Goal: Transaction & Acquisition: Purchase product/service

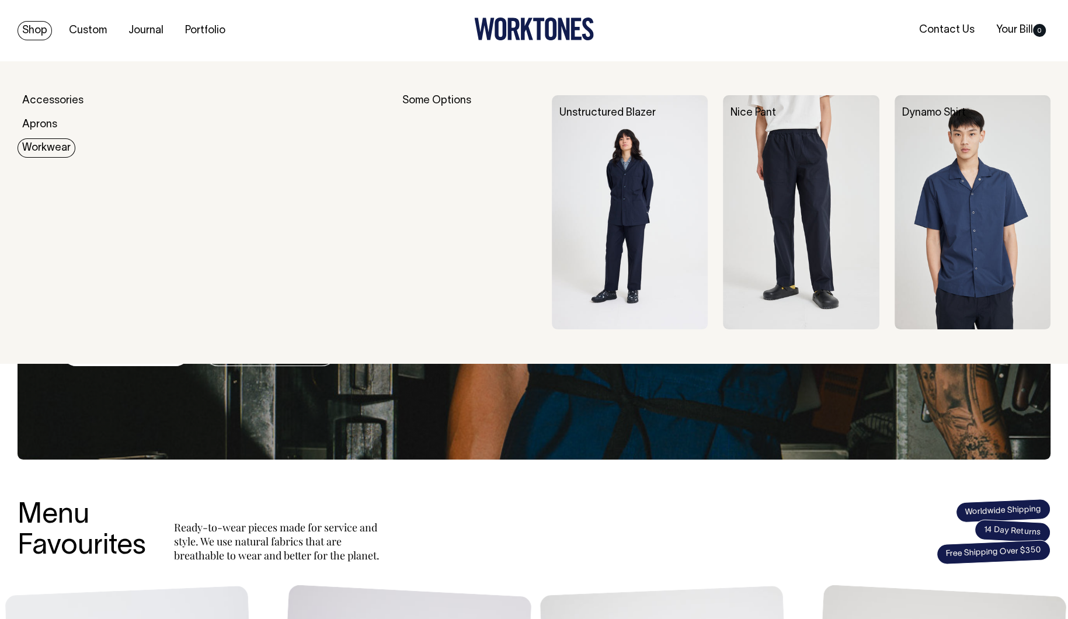
click at [39, 154] on link "Workwear" at bounding box center [47, 147] width 58 height 19
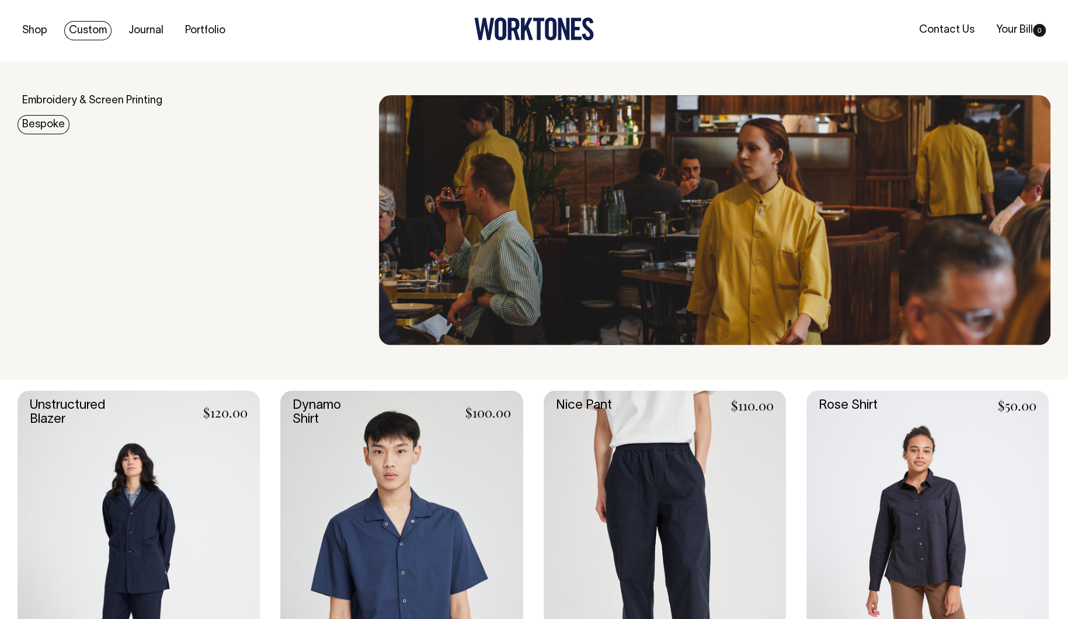
click at [38, 127] on link "Bespoke" at bounding box center [44, 124] width 52 height 19
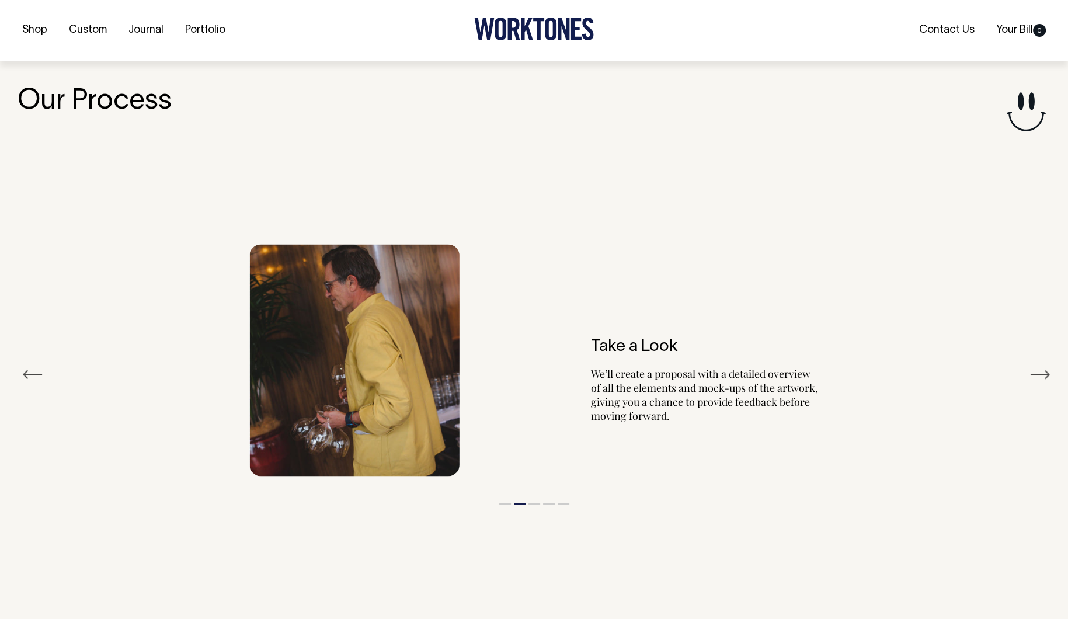
scroll to position [2097, 0]
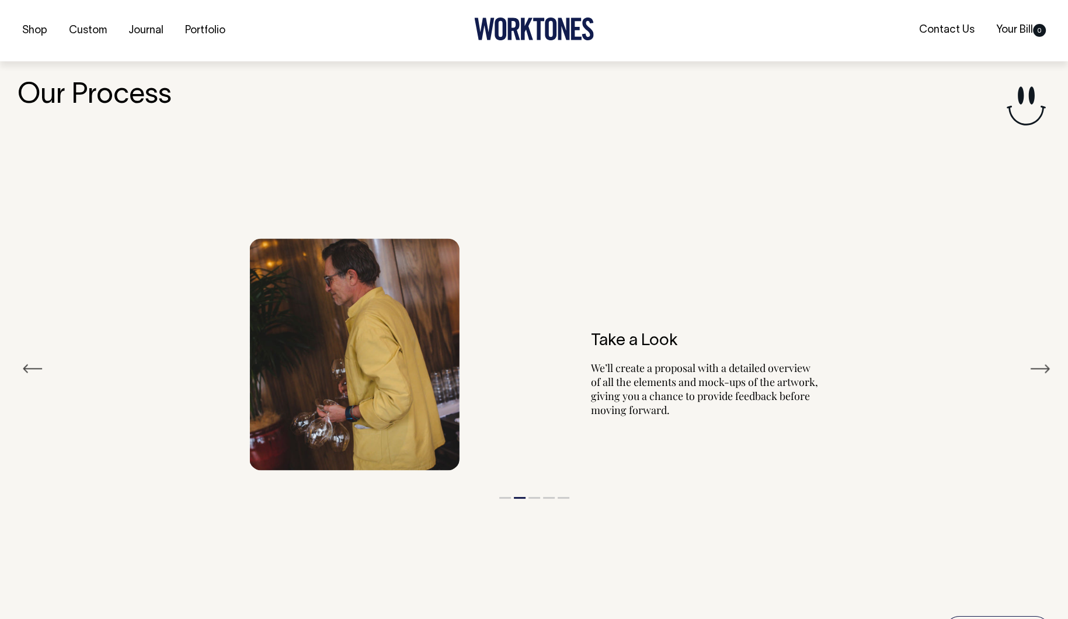
click at [627, 334] on h6 "Take a Look" at bounding box center [705, 341] width 228 height 18
click at [1044, 364] on button "Next" at bounding box center [1039, 369] width 21 height 18
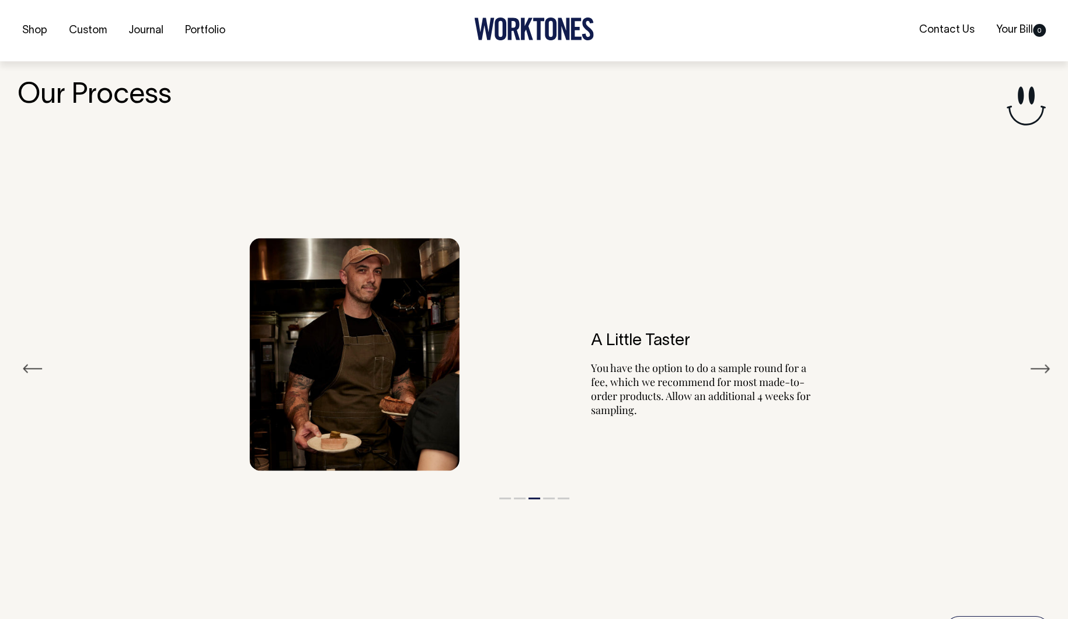
click at [1044, 364] on button "Next" at bounding box center [1039, 369] width 21 height 18
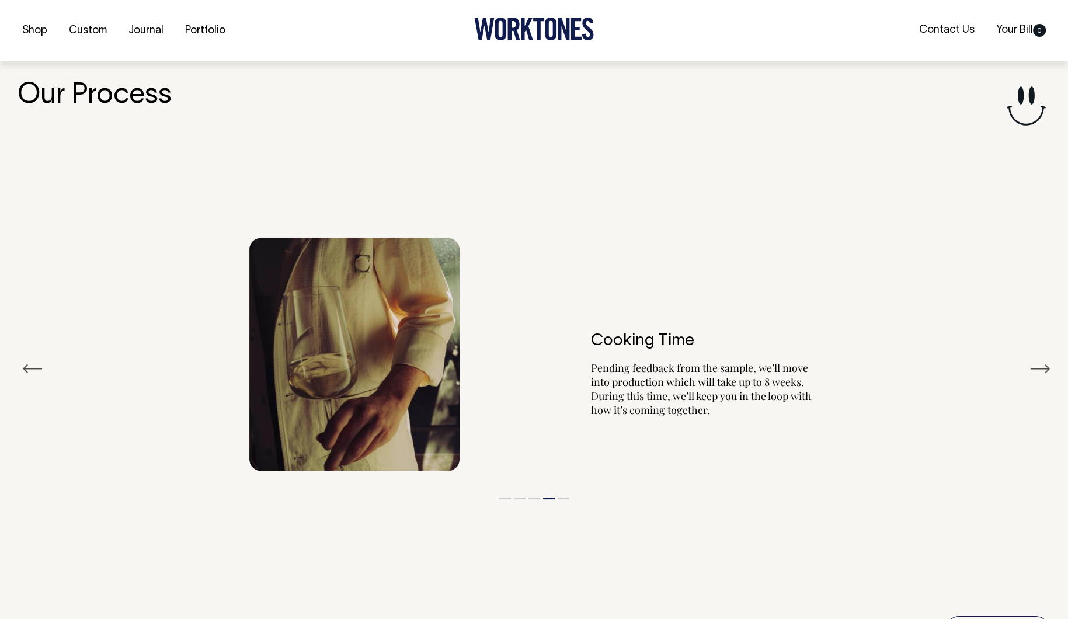
click at [1044, 364] on button "Next" at bounding box center [1039, 369] width 21 height 18
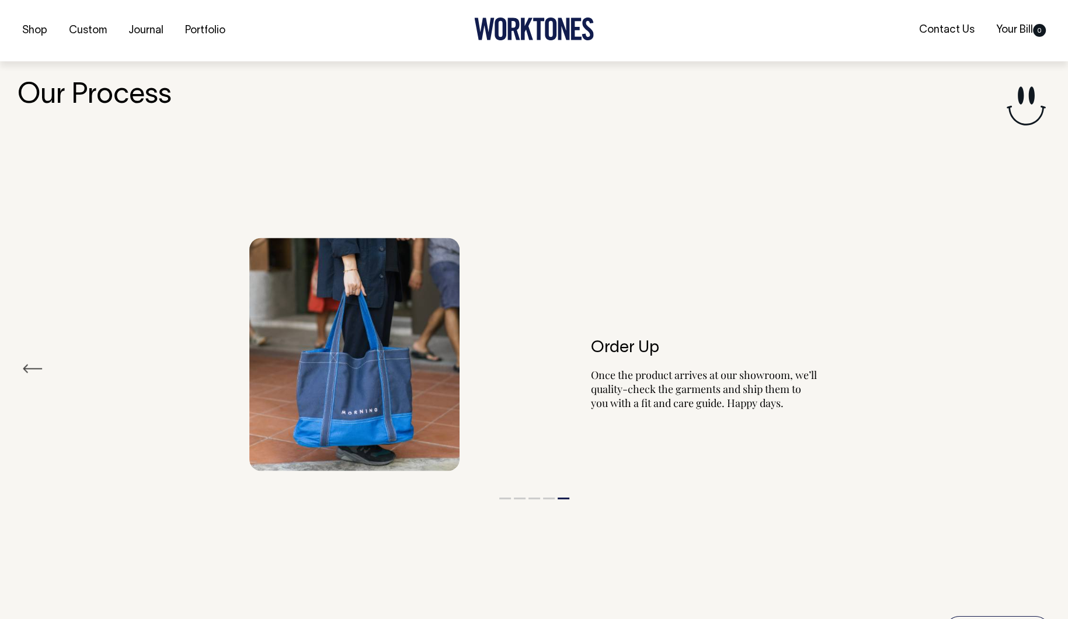
click at [1044, 364] on div "Order Up Once the product arrives at our showroom, we’ll quality-check the garm…" at bounding box center [534, 353] width 1033 height 267
click at [27, 365] on button "Previous" at bounding box center [32, 369] width 21 height 18
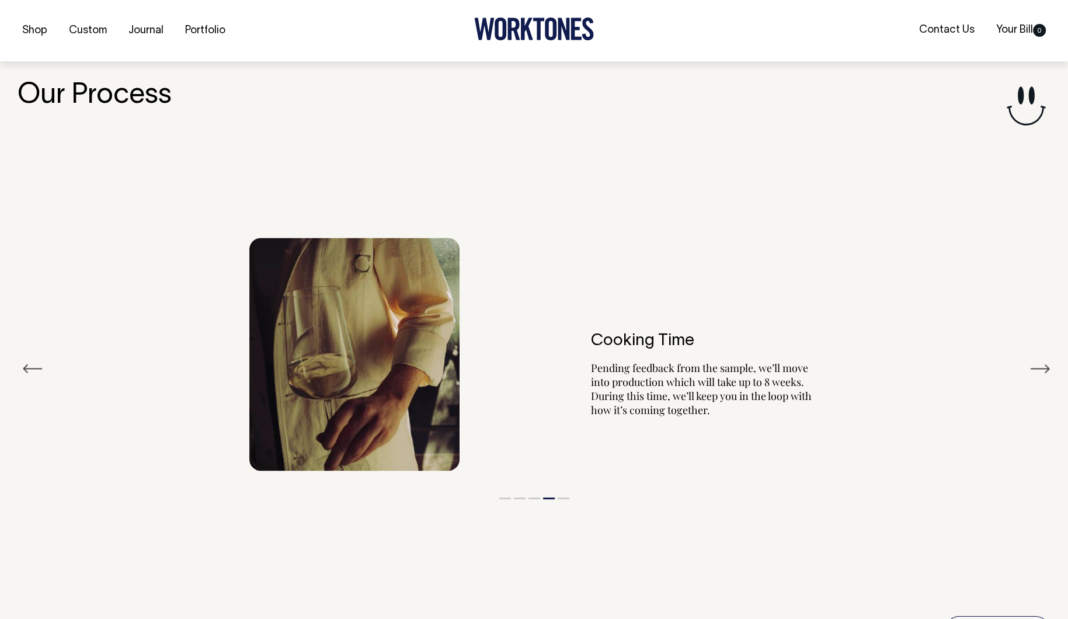
click at [27, 365] on button "Previous" at bounding box center [32, 369] width 21 height 18
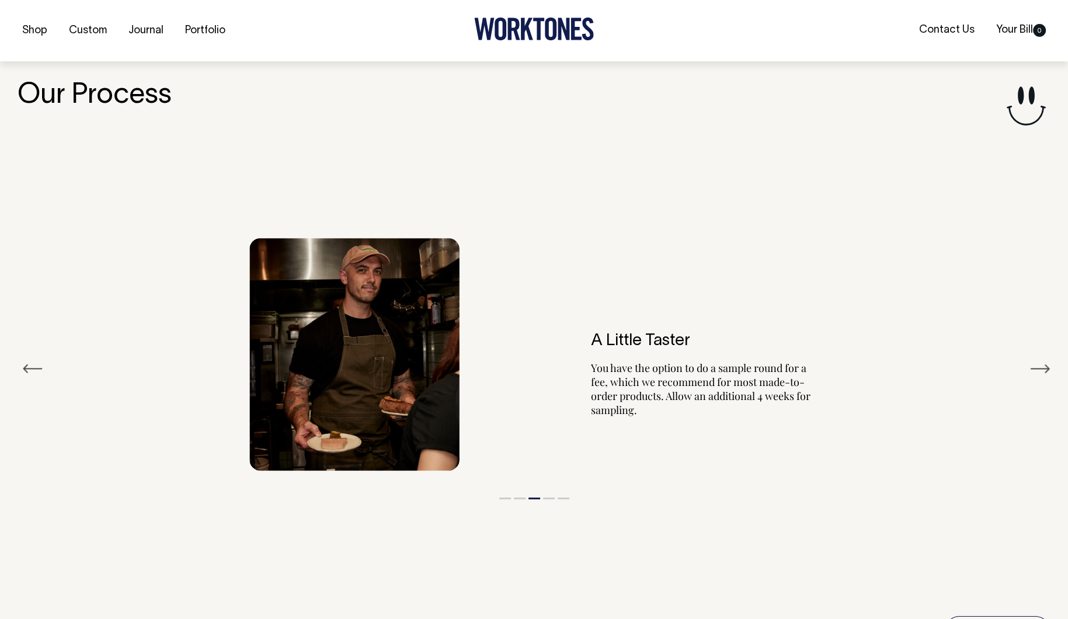
click at [27, 365] on button "Previous" at bounding box center [32, 369] width 21 height 18
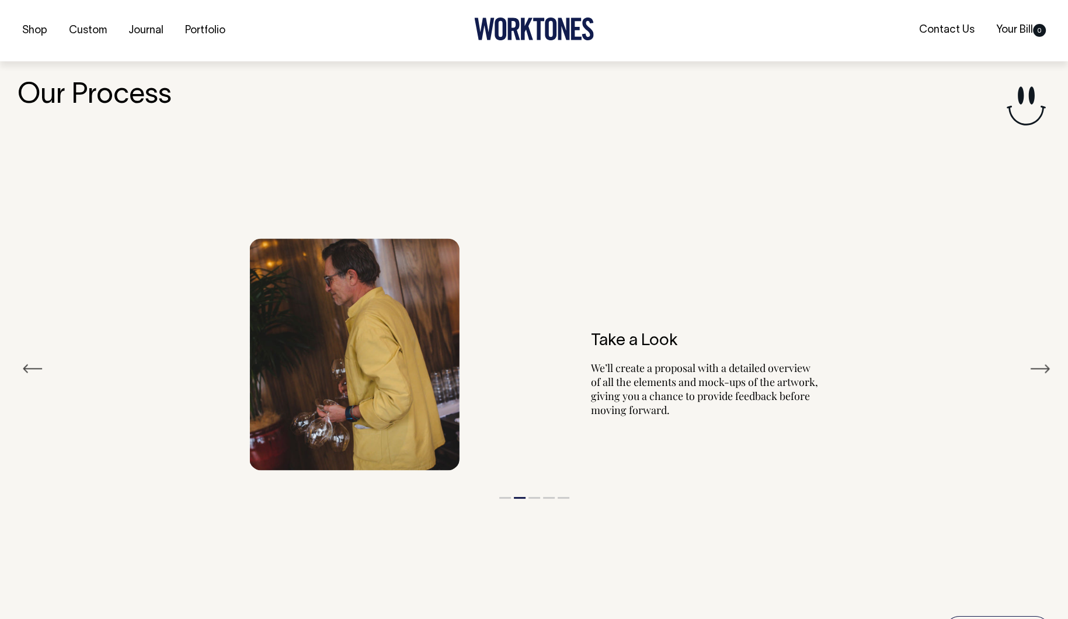
click at [27, 365] on button "Previous" at bounding box center [32, 369] width 21 height 18
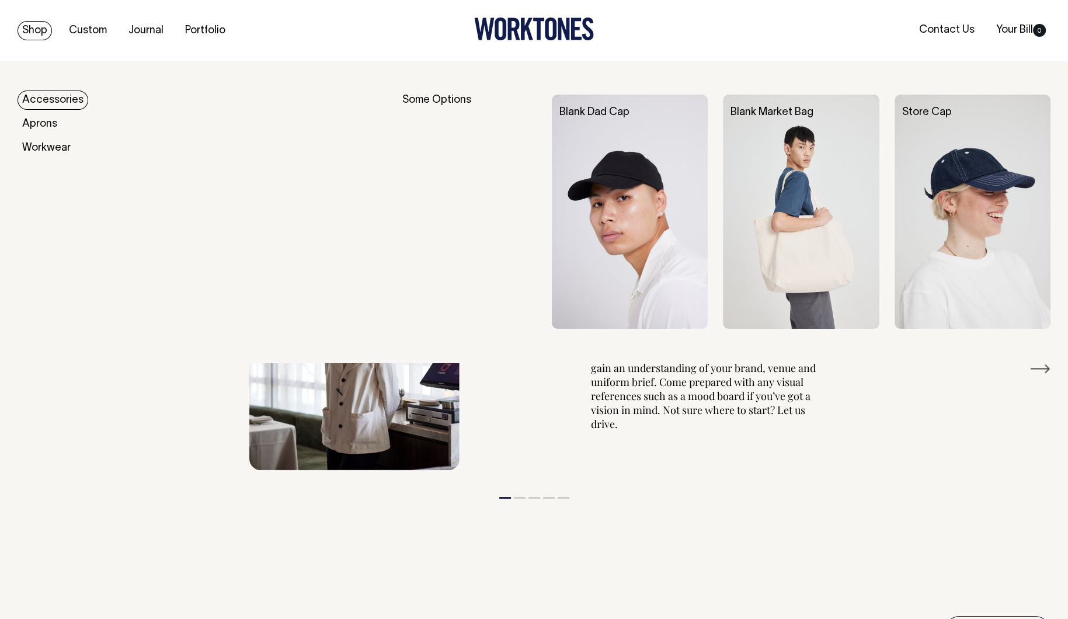
click at [32, 30] on link "Shop" at bounding box center [35, 30] width 34 height 19
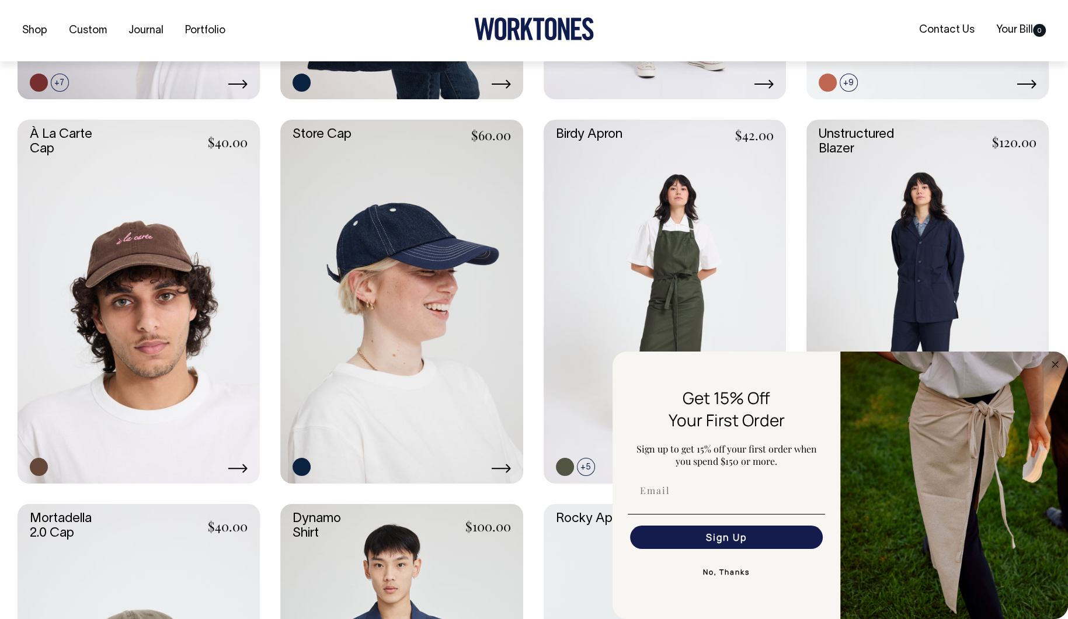
scroll to position [609, 0]
click at [1056, 364] on circle "Close dialog" at bounding box center [1054, 363] width 13 height 13
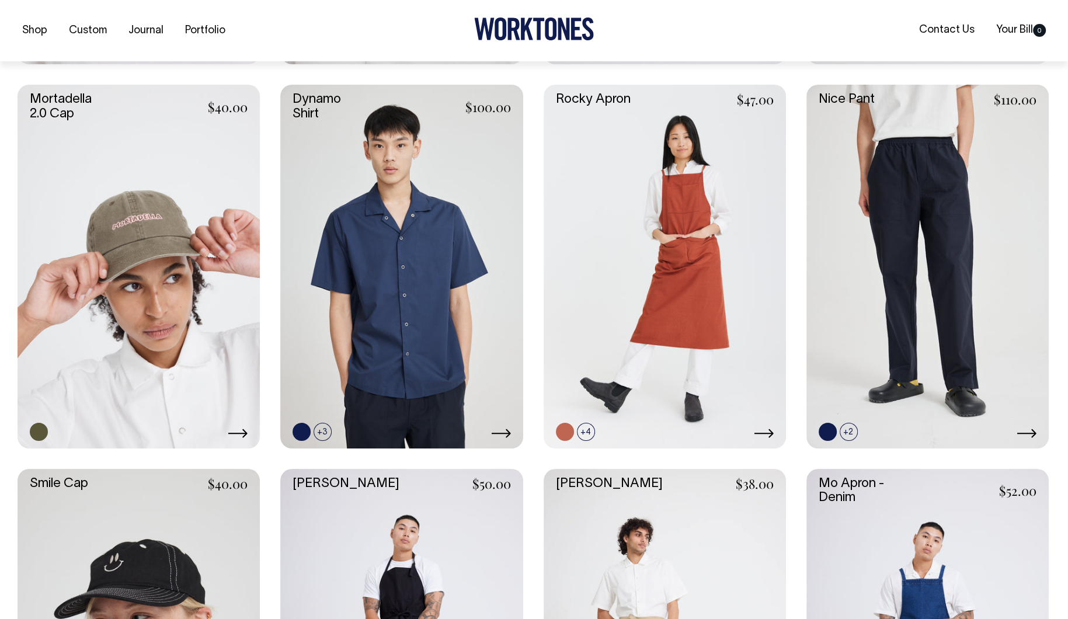
scroll to position [1028, 0]
click at [1031, 430] on icon at bounding box center [1026, 432] width 20 height 9
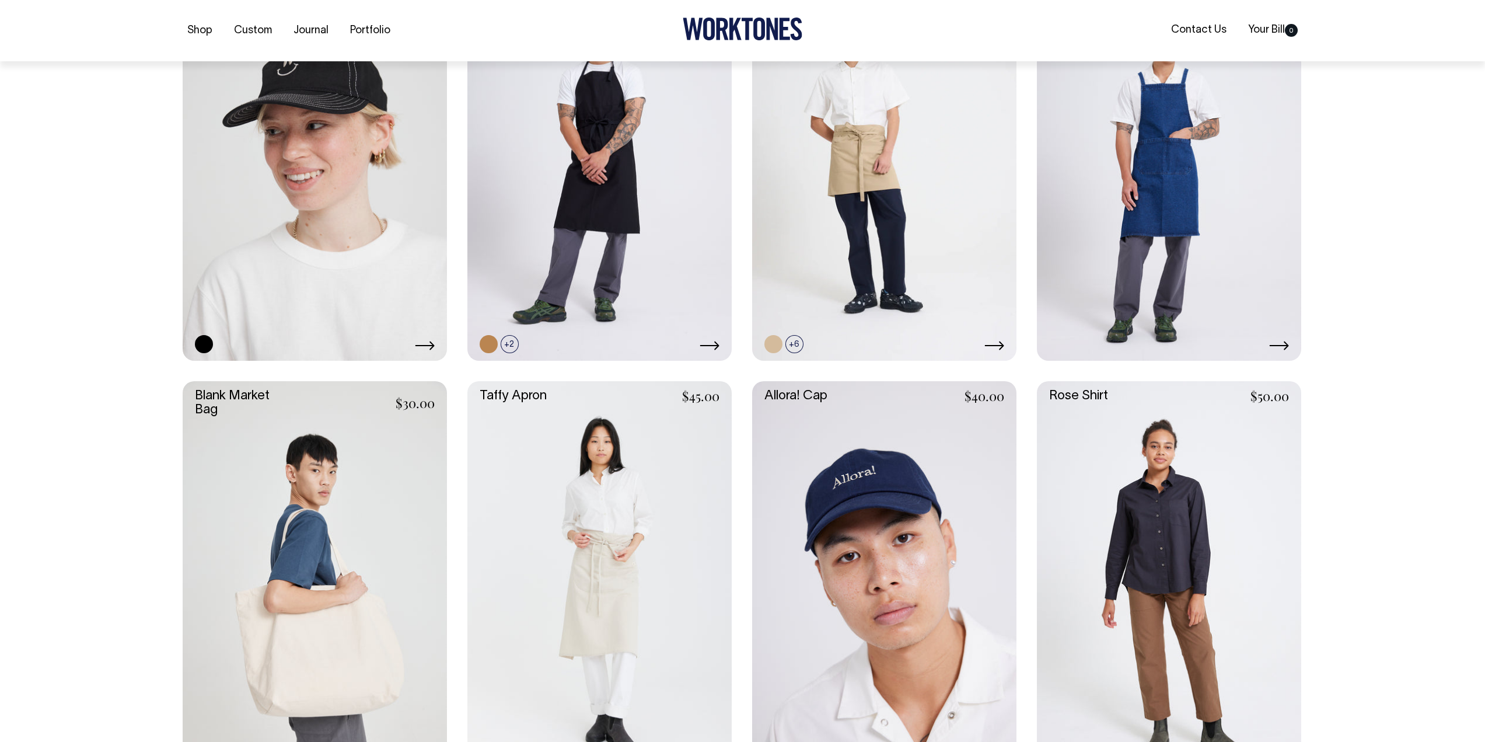
scroll to position [1634, 0]
